Goal: Communication & Community: Connect with others

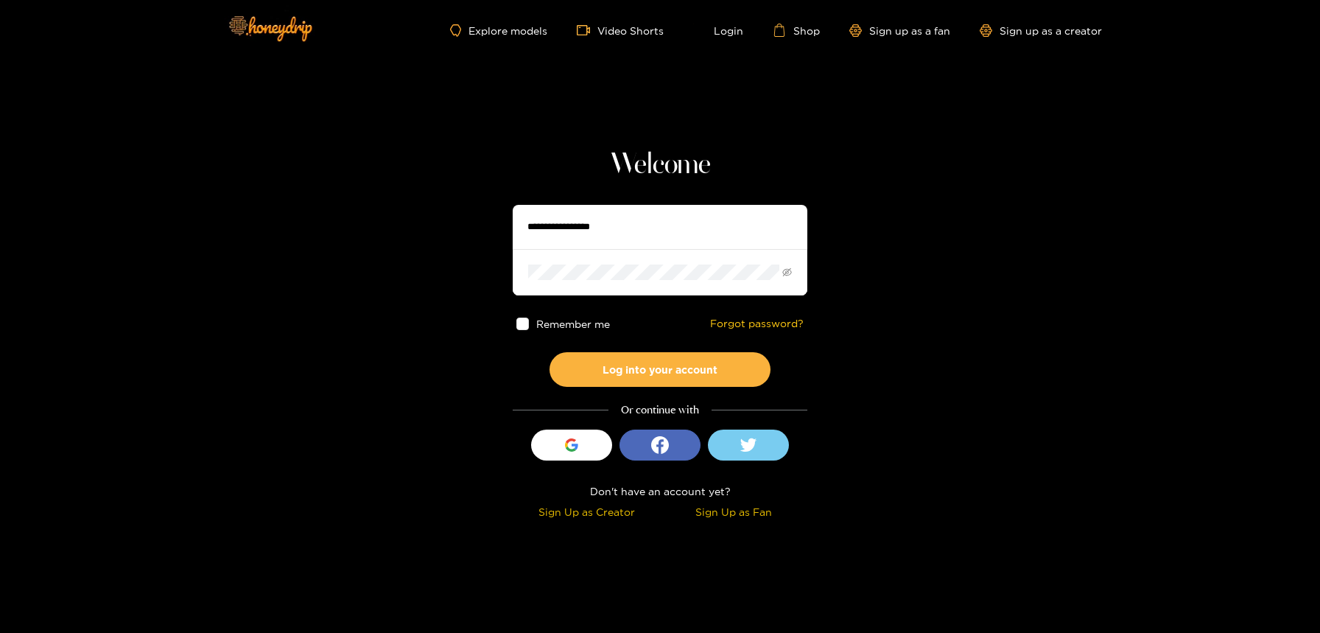
click at [529, 41] on div "Explore models Video Shorts Login Shop Sign up as a fan Sign up as a creator" at bounding box center [660, 30] width 884 height 60
click at [520, 32] on link "Explore models" at bounding box center [498, 30] width 97 height 13
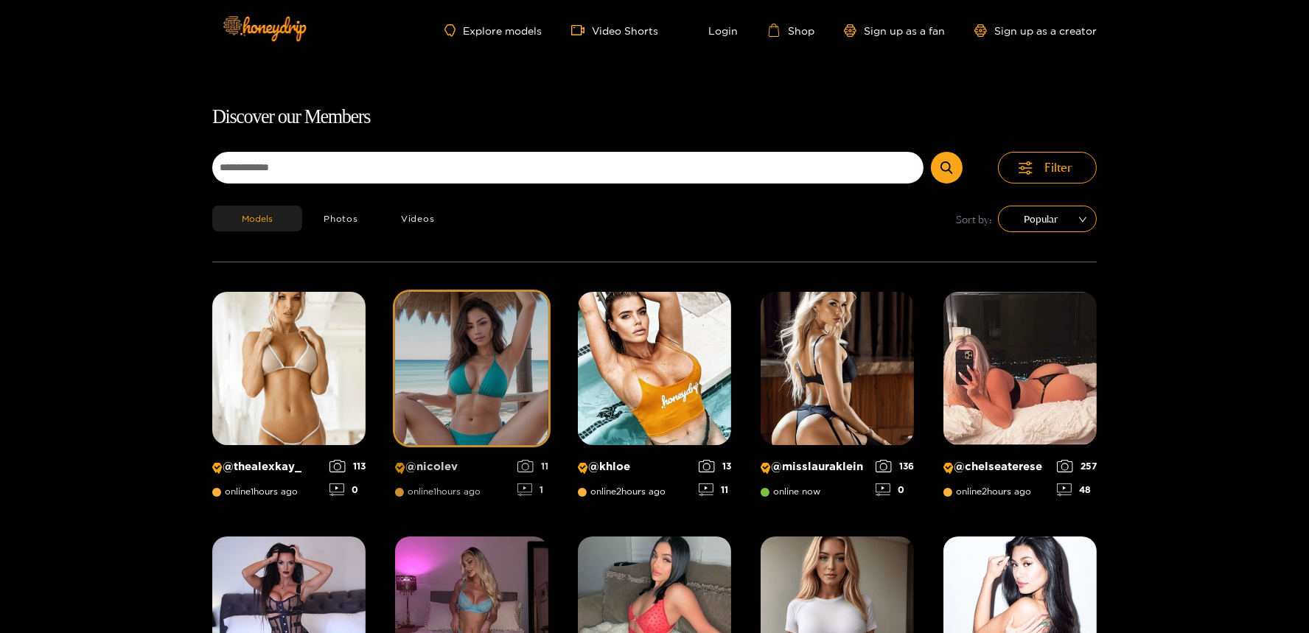
click at [452, 407] on img at bounding box center [471, 368] width 153 height 153
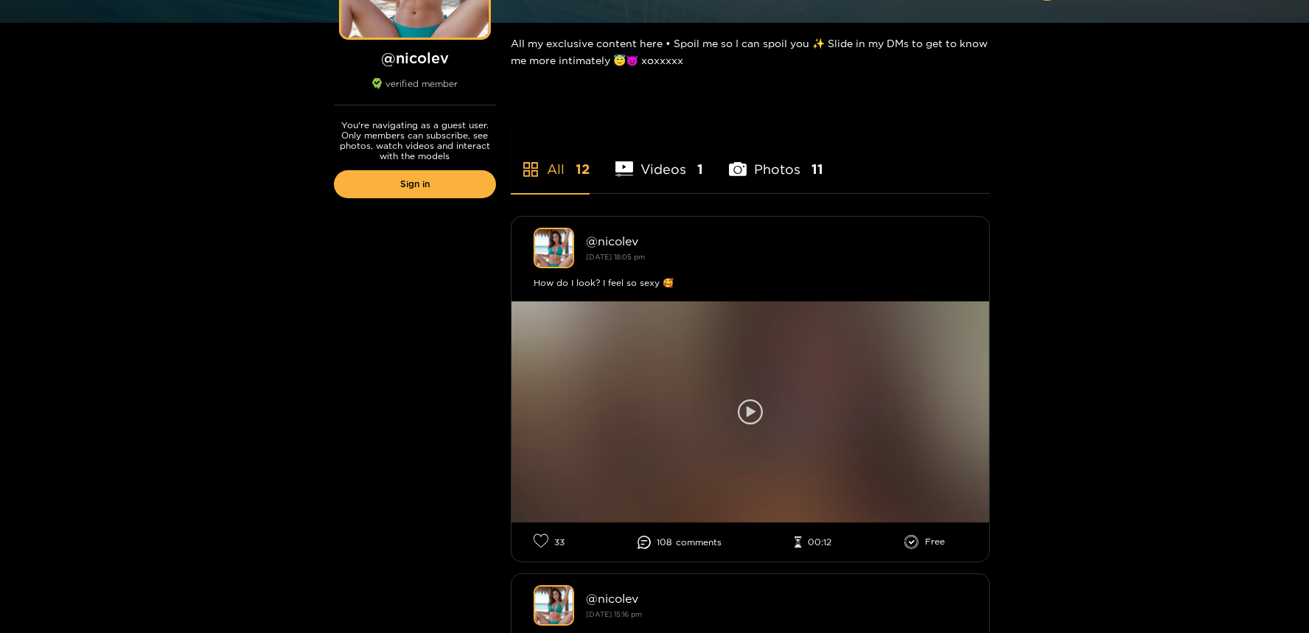
scroll to position [251, 0]
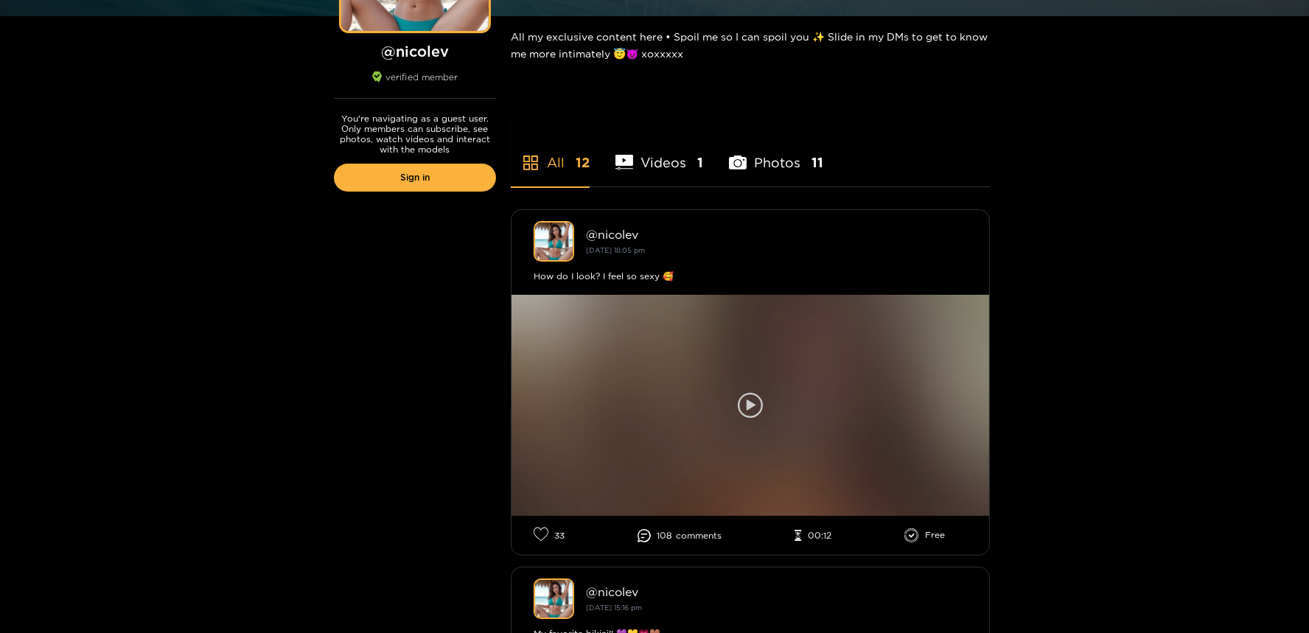
click at [746, 407] on icon at bounding box center [750, 405] width 25 height 25
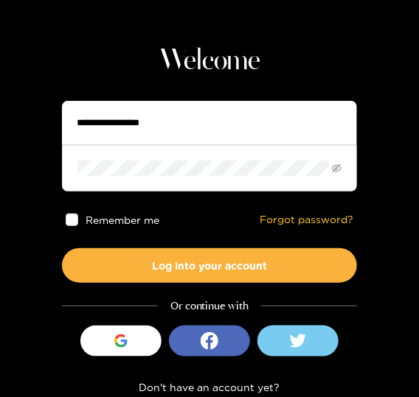
scroll to position [126, 0]
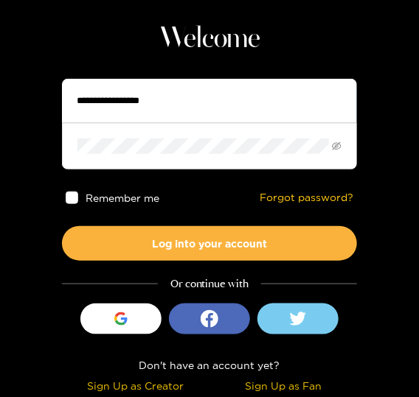
click at [185, 116] on input "text" at bounding box center [209, 101] width 295 height 44
click at [350, 287] on div "Or continue with" at bounding box center [209, 284] width 295 height 17
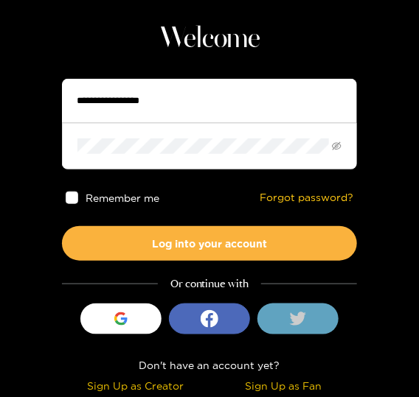
click at [324, 314] on button at bounding box center [297, 319] width 81 height 31
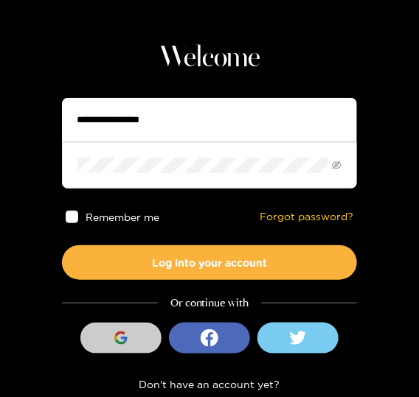
scroll to position [126, 0]
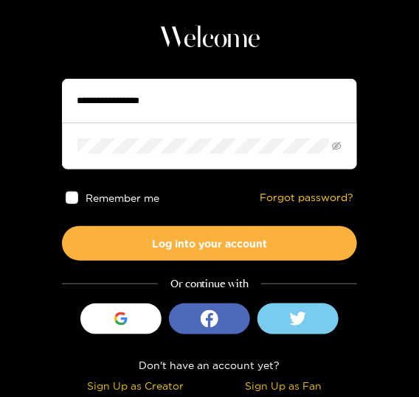
click at [256, 382] on div "Sign Up as Fan" at bounding box center [283, 385] width 140 height 17
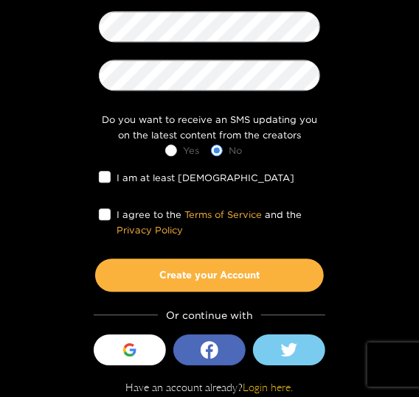
scroll to position [606, 0]
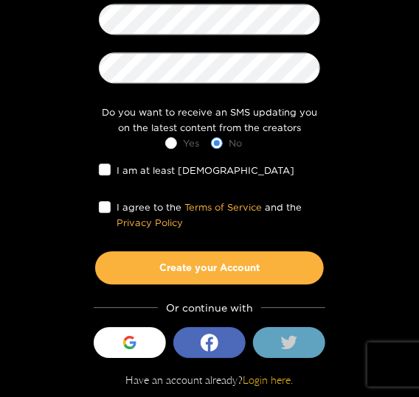
click at [262, 349] on button at bounding box center [289, 342] width 72 height 31
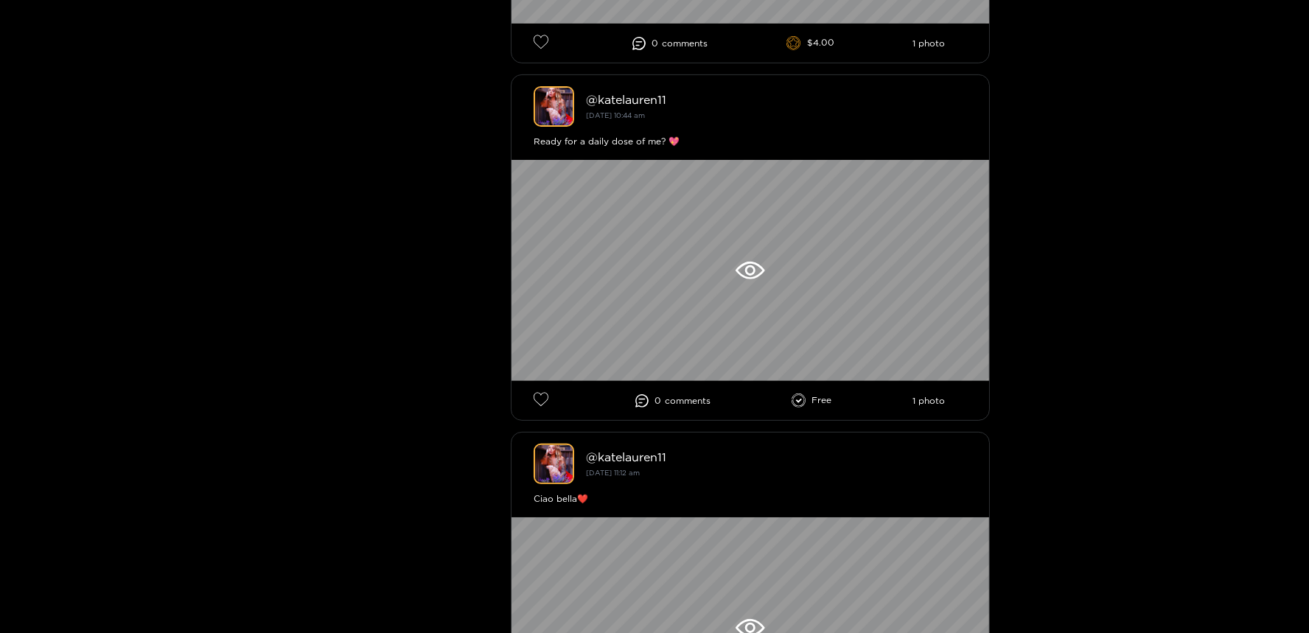
scroll to position [1097, 0]
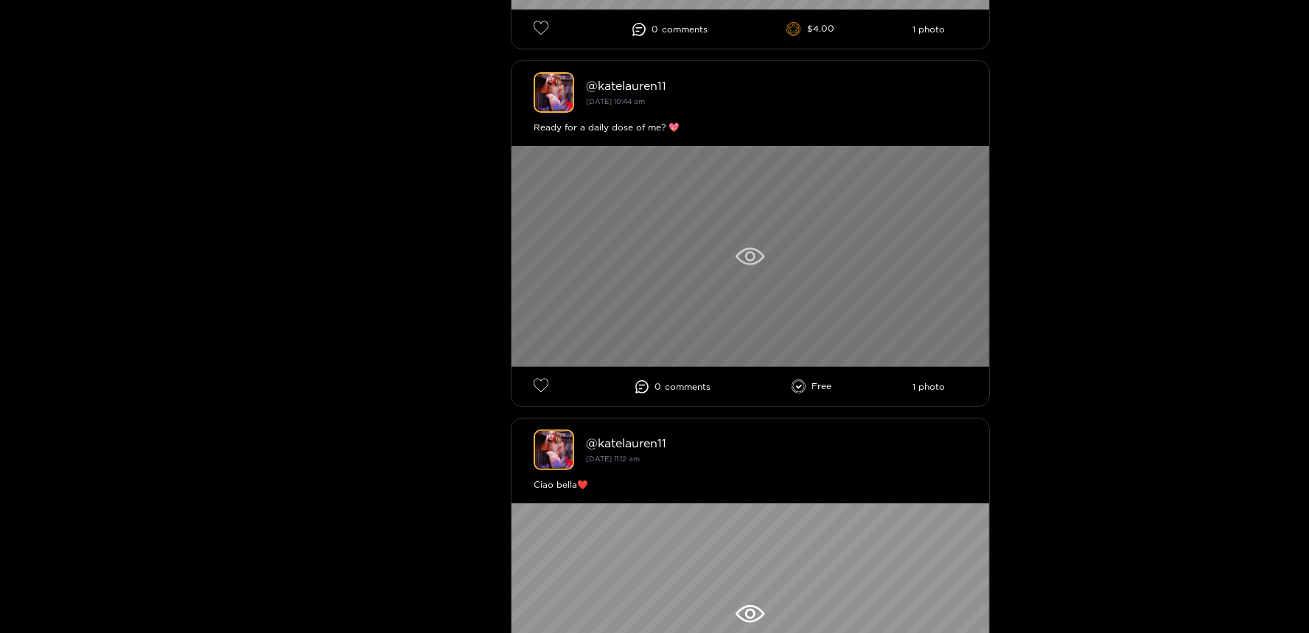
click at [665, 270] on div at bounding box center [749, 256] width 477 height 221
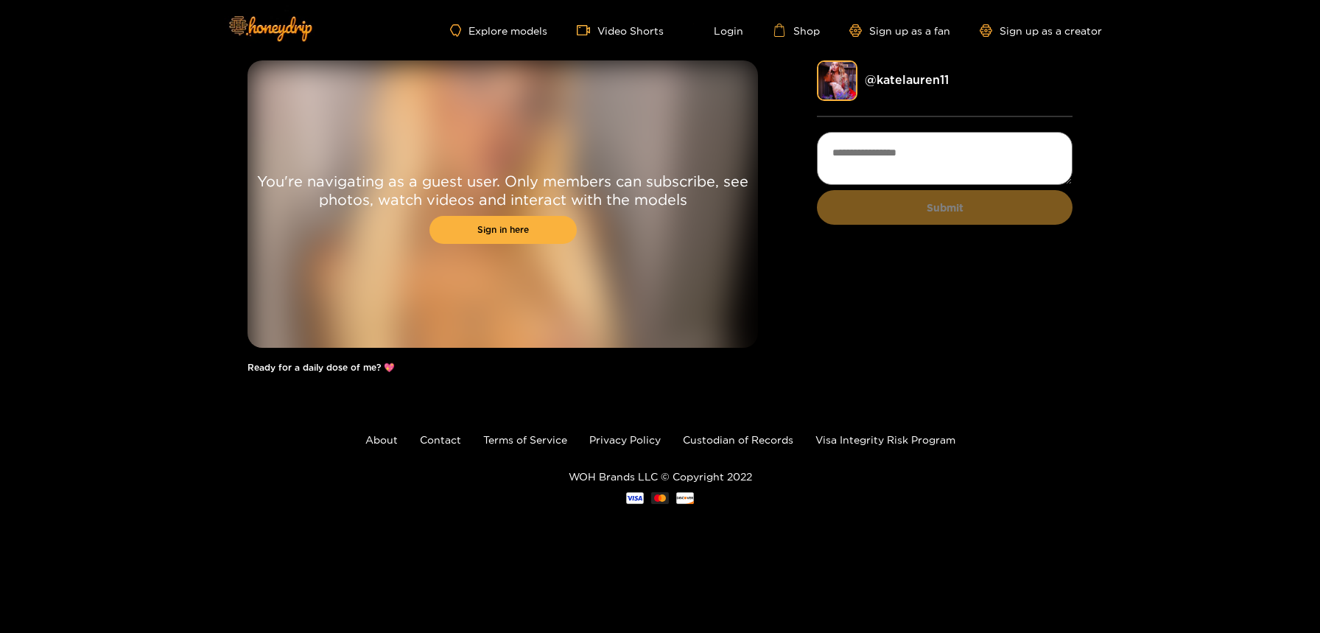
click at [64, 245] on div "You're navigating as a guest user. Only members can subscribe, see photos, watc…" at bounding box center [660, 223] width 1320 height 327
